Goal: Check status

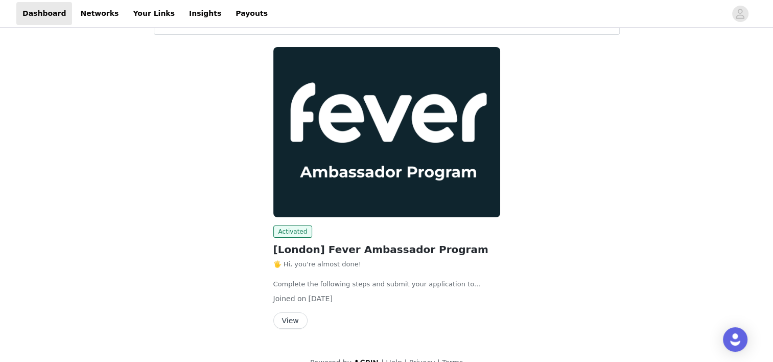
scroll to position [61, 0]
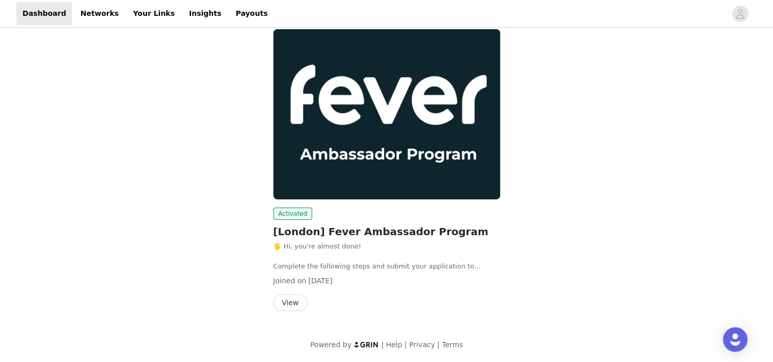
click at [295, 294] on button "View" at bounding box center [290, 302] width 34 height 16
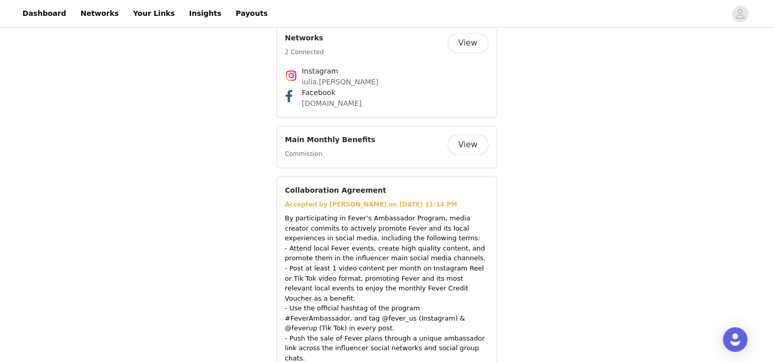
scroll to position [817, 0]
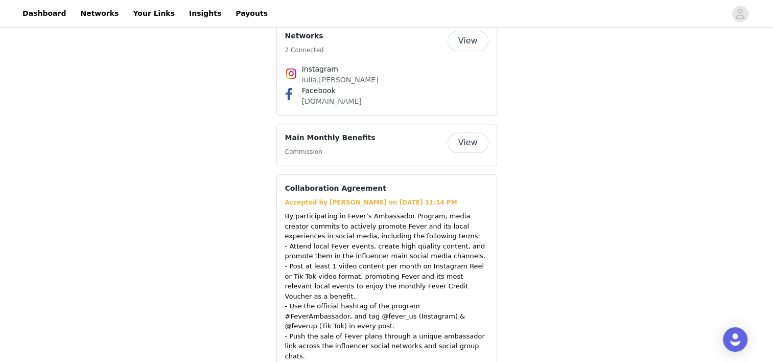
click at [454, 132] on button "View" at bounding box center [467, 142] width 41 height 20
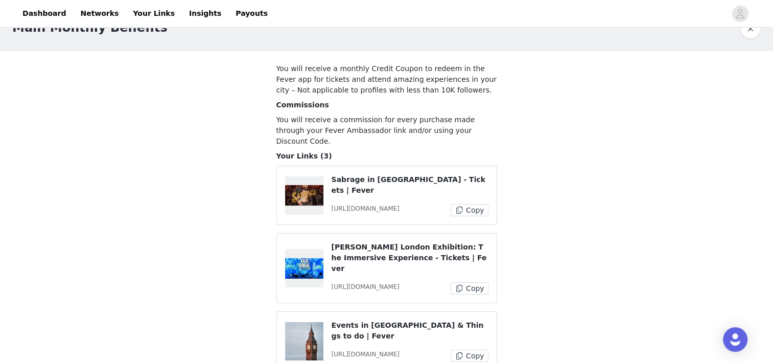
scroll to position [35, 0]
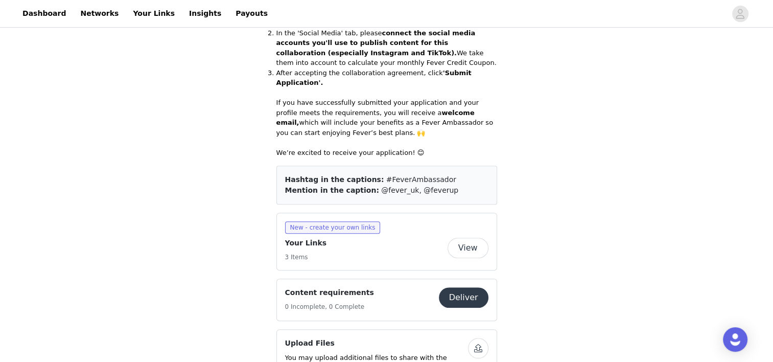
scroll to position [460, 0]
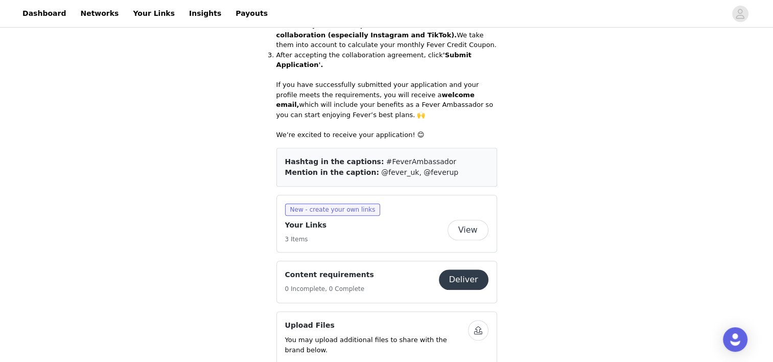
click at [476, 220] on button "View" at bounding box center [467, 230] width 41 height 20
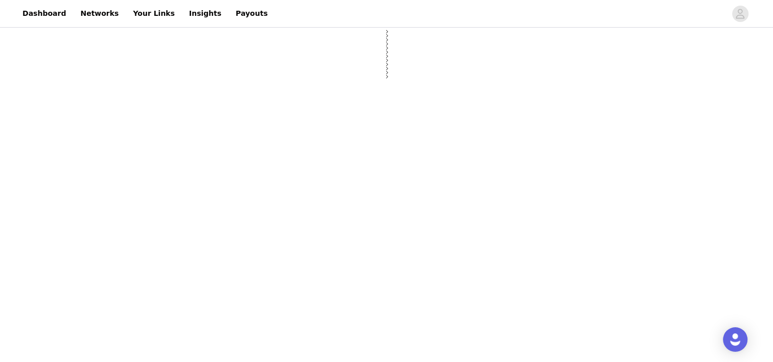
select select "12"
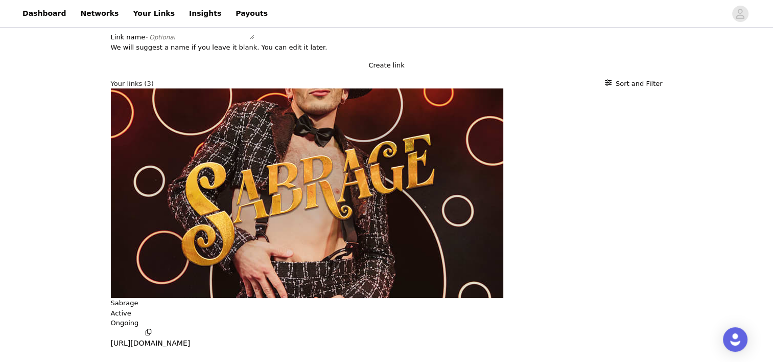
scroll to position [22, 0]
